Goal: Information Seeking & Learning: Learn about a topic

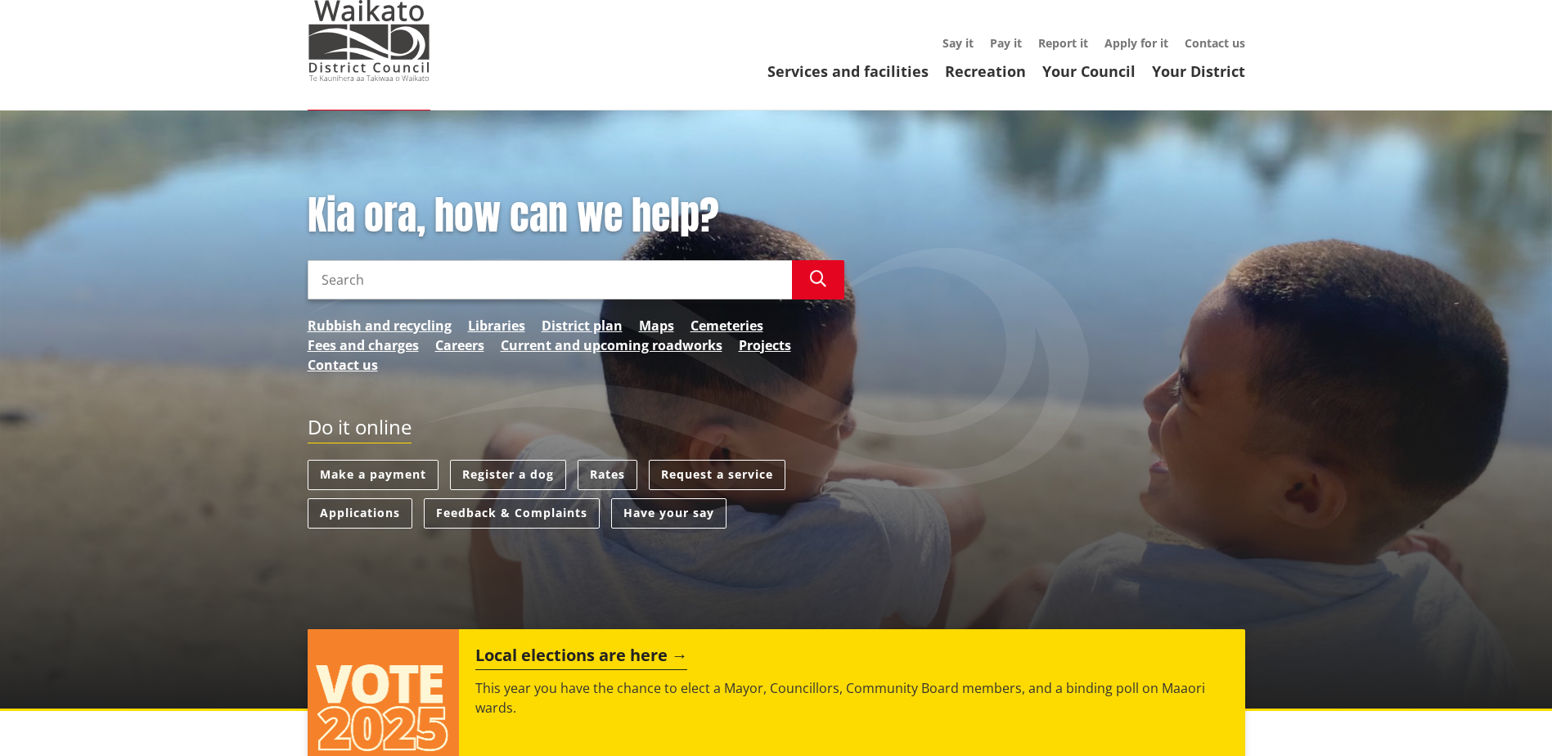
scroll to position [82, 0]
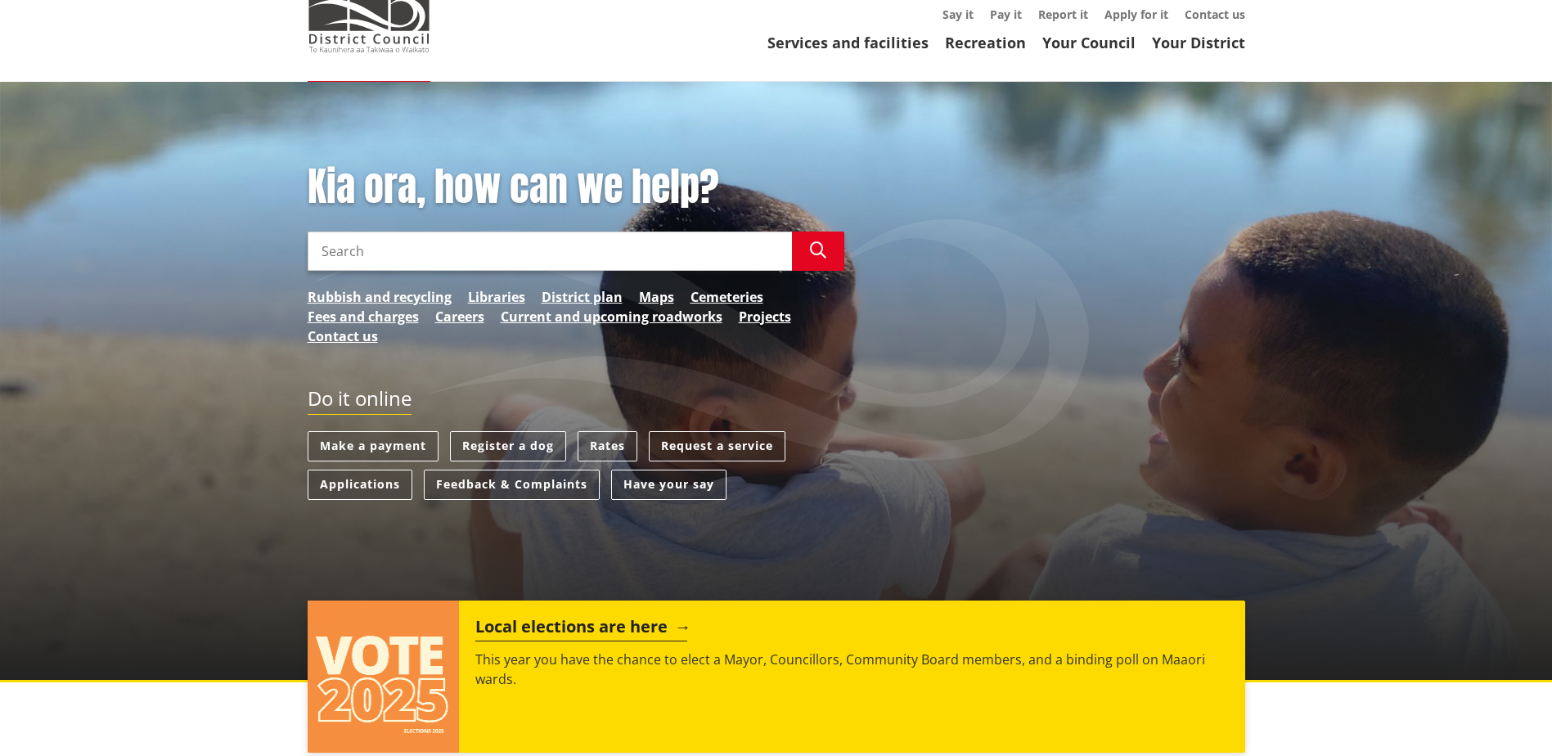
click at [591, 623] on h2 "Local elections are here" at bounding box center [581, 629] width 212 height 25
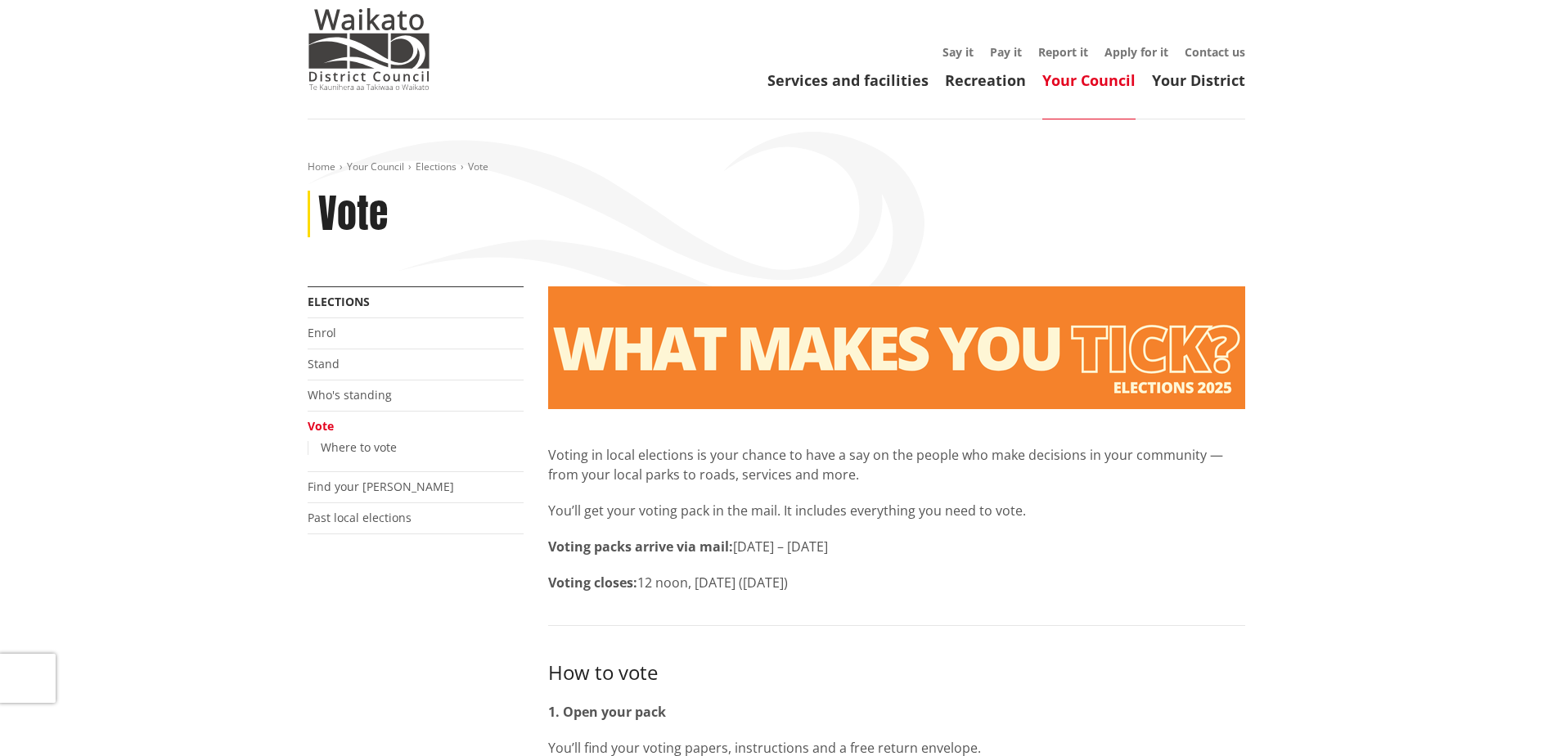
scroll to position [82, 0]
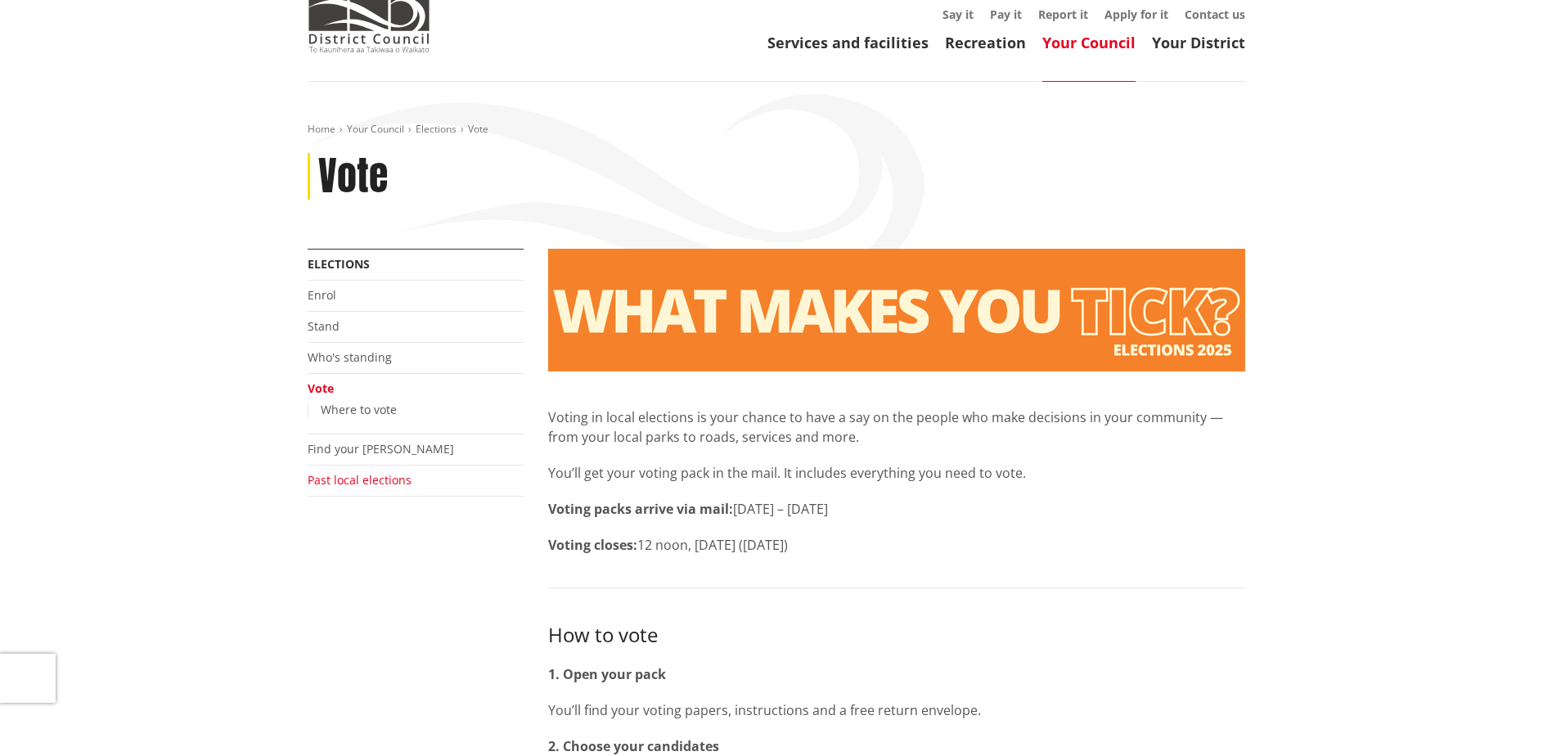
click at [399, 483] on link "Past local elections" at bounding box center [360, 480] width 104 height 16
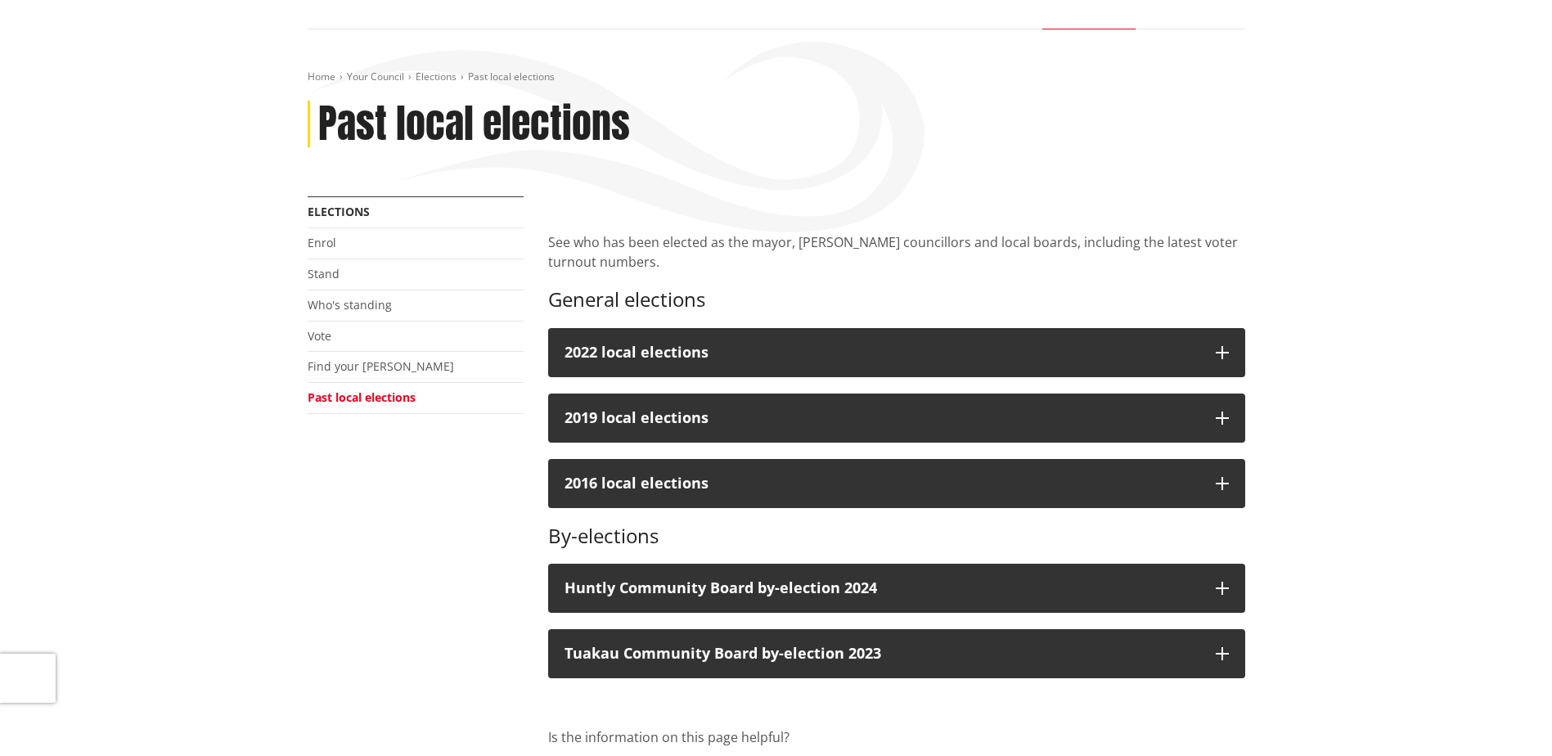
scroll to position [164, 0]
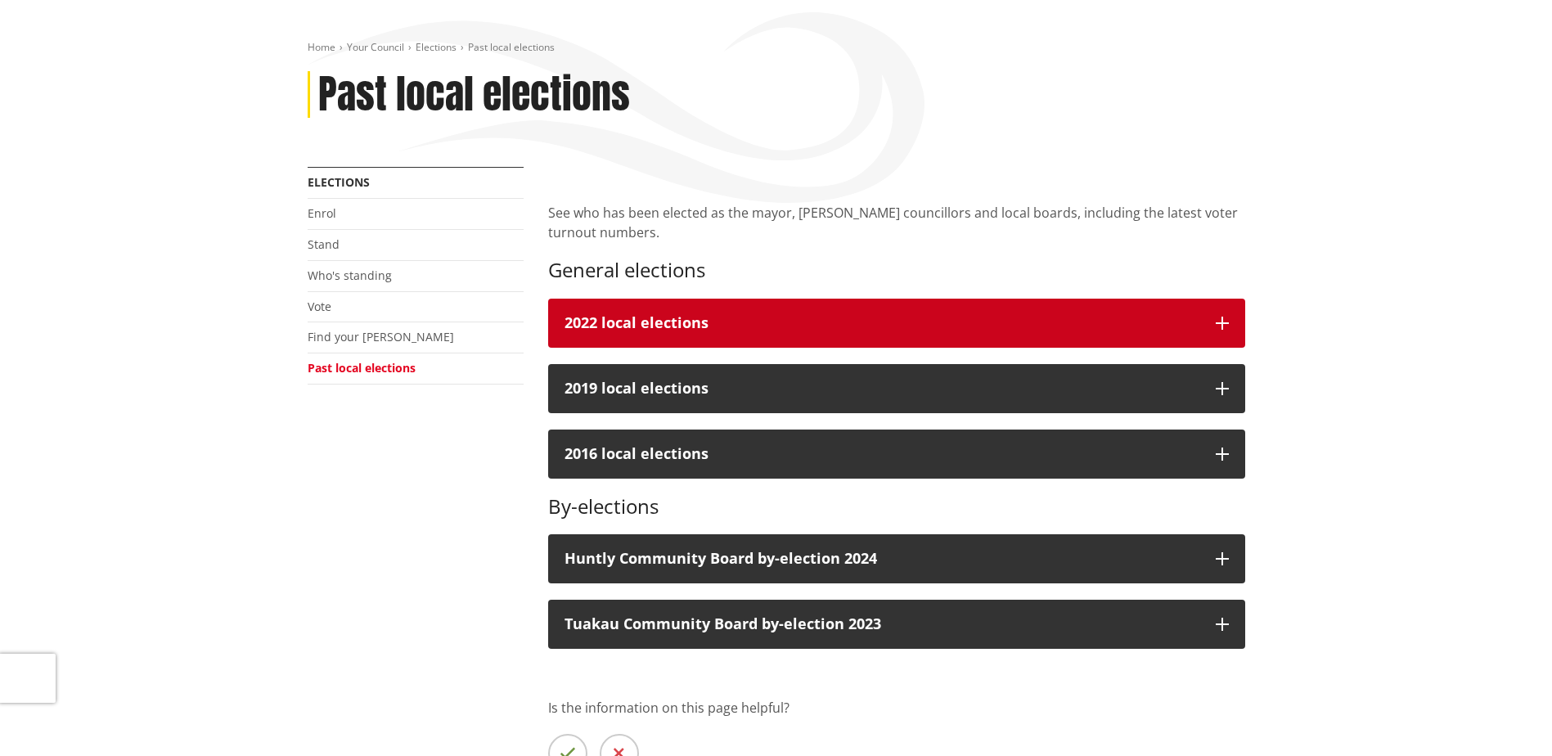
click at [833, 321] on div "2022 local elections" at bounding box center [881, 323] width 635 height 16
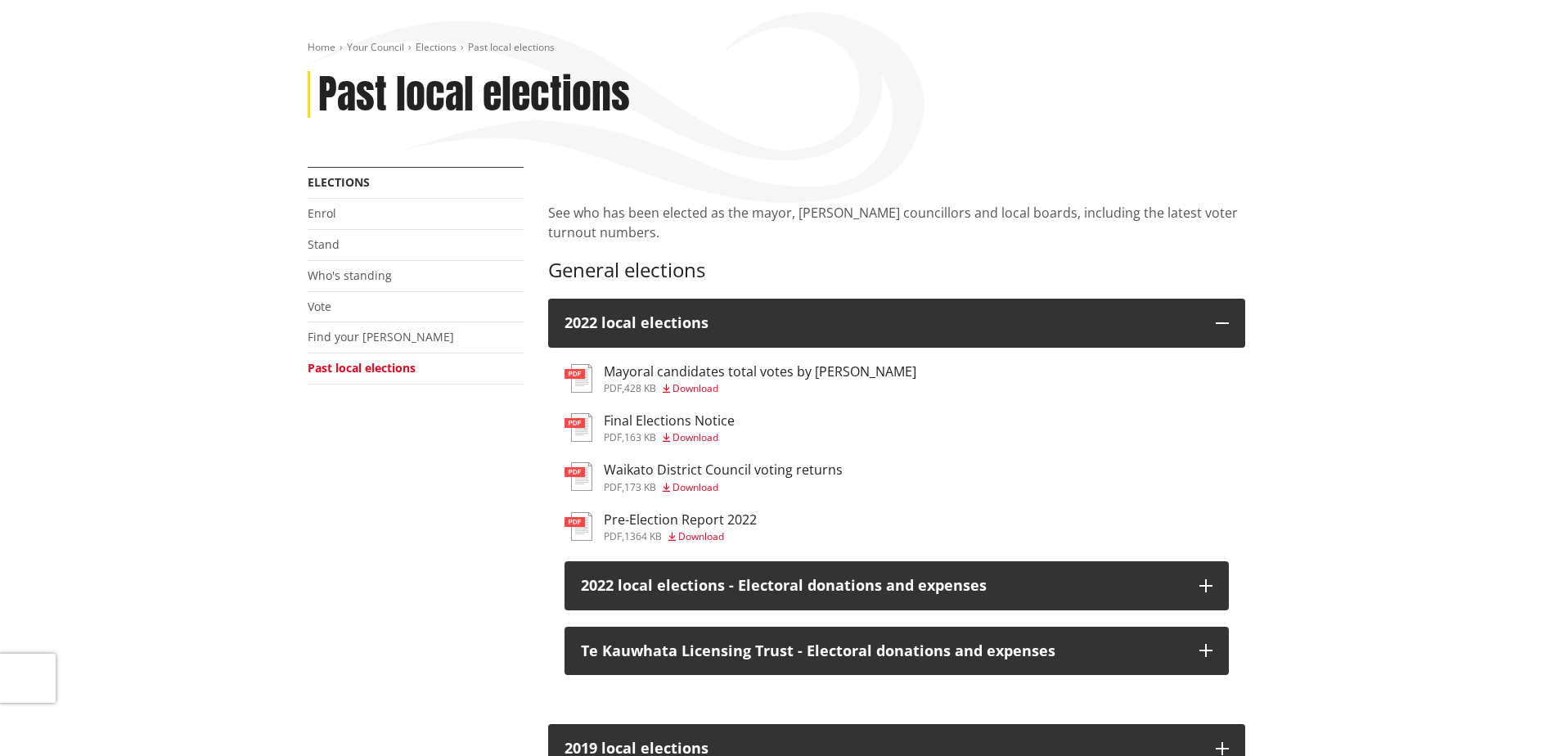
click at [766, 470] on h3 "Waikato District Council voting returns" at bounding box center [723, 470] width 239 height 16
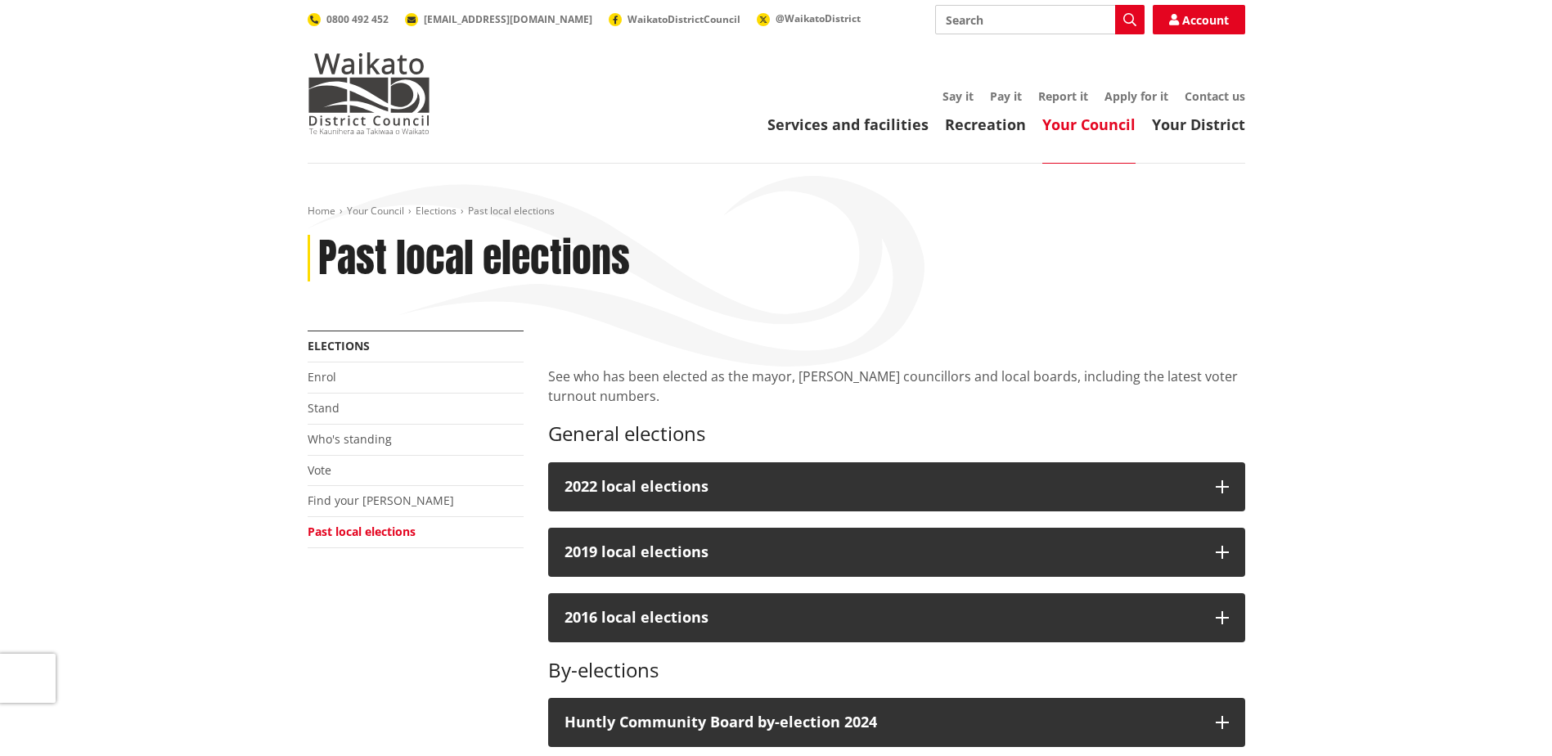
scroll to position [164, 0]
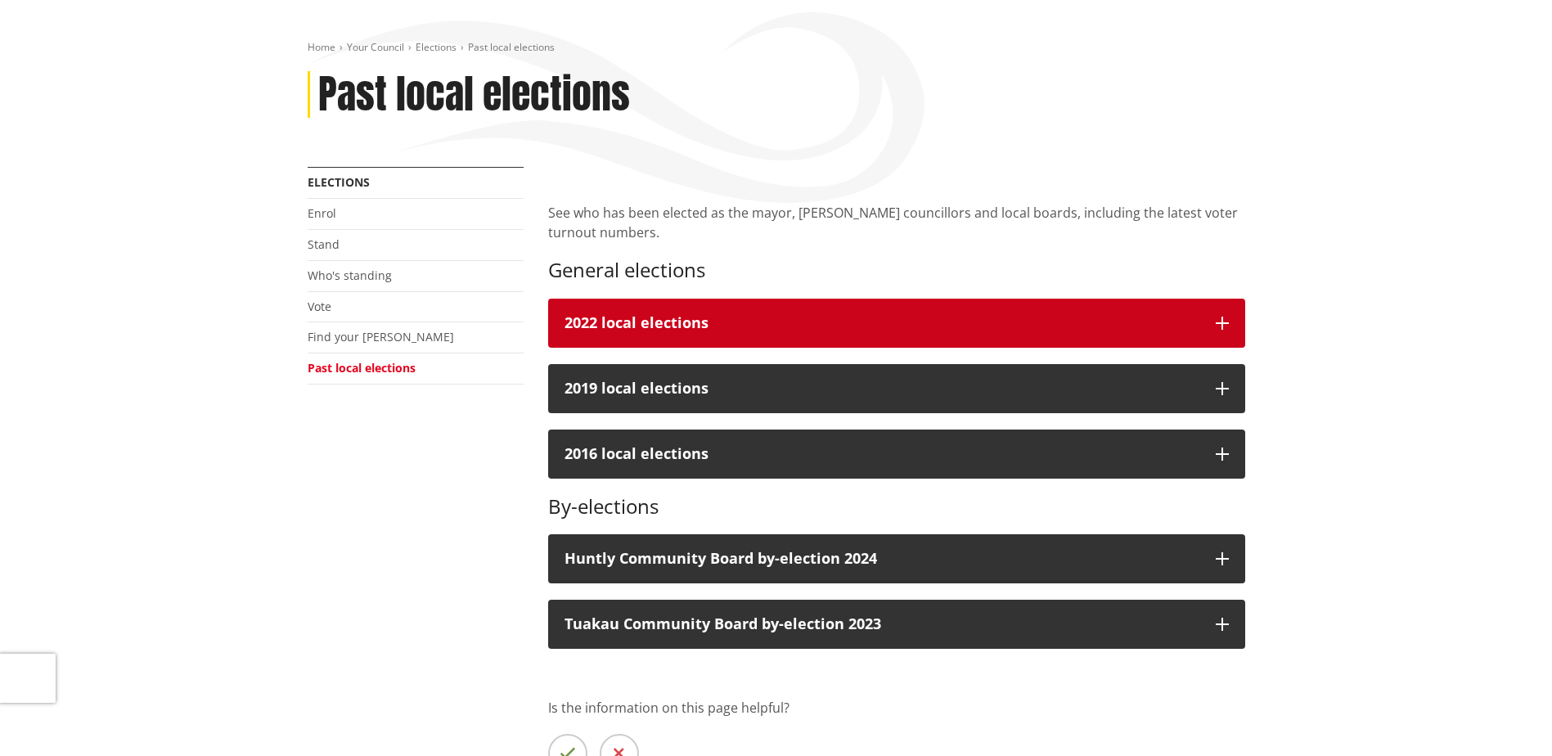
click at [687, 327] on div "2022 local elections" at bounding box center [881, 323] width 635 height 16
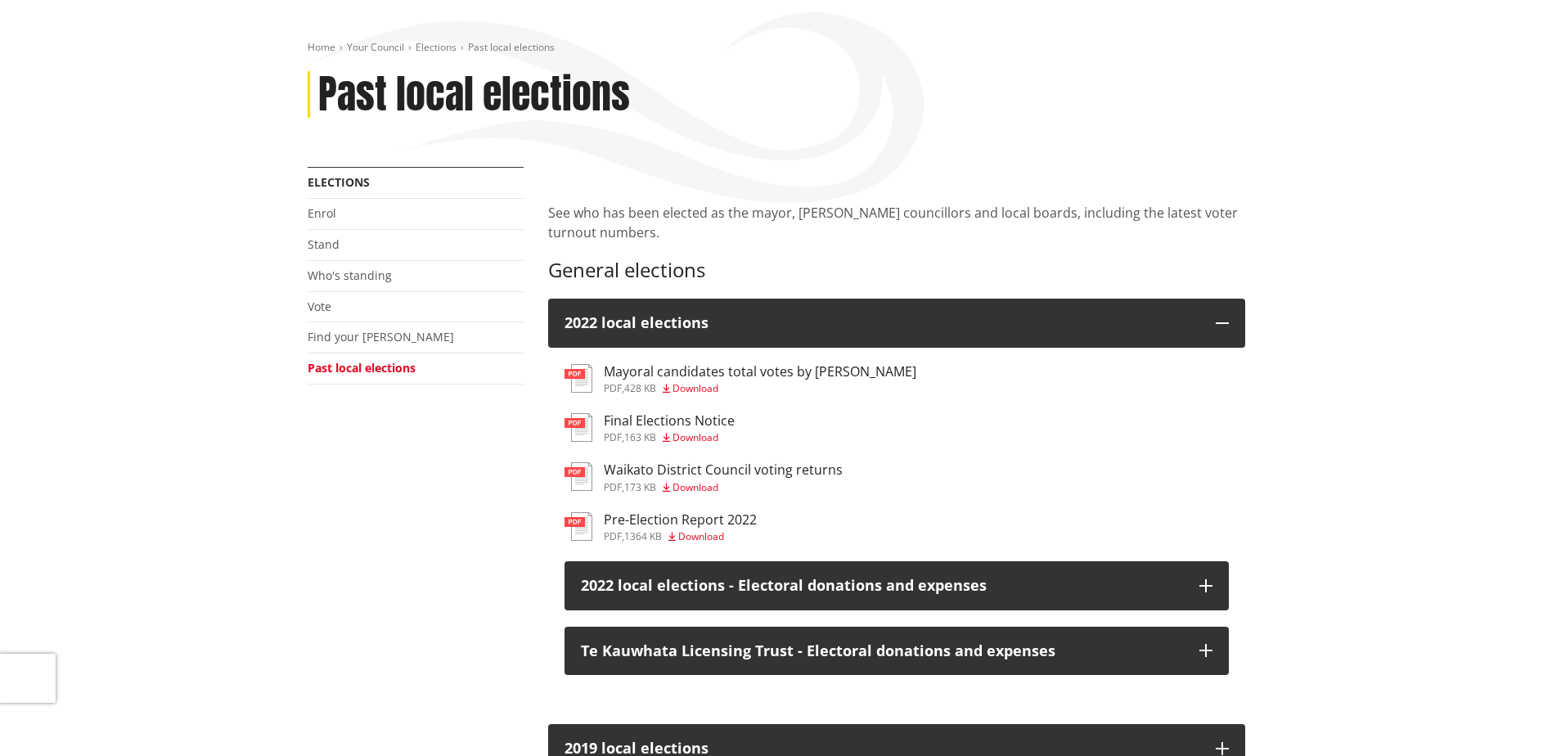
click at [699, 423] on h3 "Final Elections Notice" at bounding box center [669, 421] width 131 height 16
